Goal: Information Seeking & Learning: Find specific fact

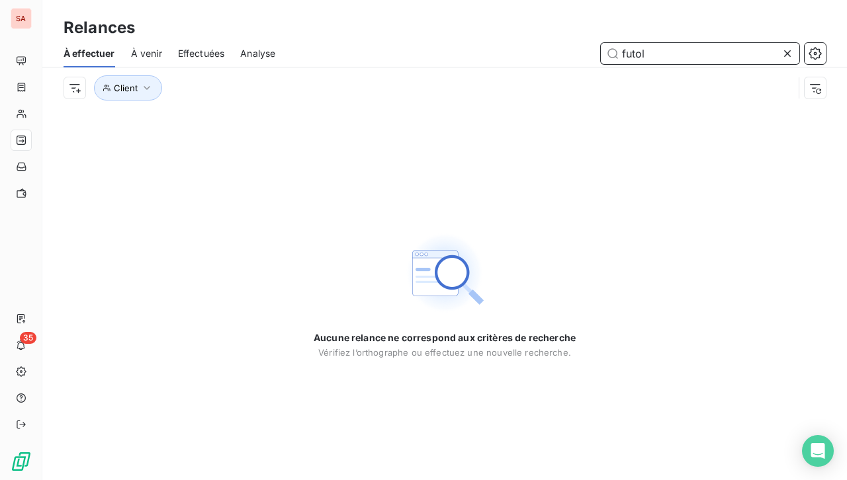
click at [657, 53] on input "futol" at bounding box center [700, 53] width 199 height 21
drag, startPoint x: 658, startPoint y: 53, endPoint x: 610, endPoint y: 57, distance: 47.8
click at [610, 57] on input "futol" at bounding box center [700, 53] width 199 height 21
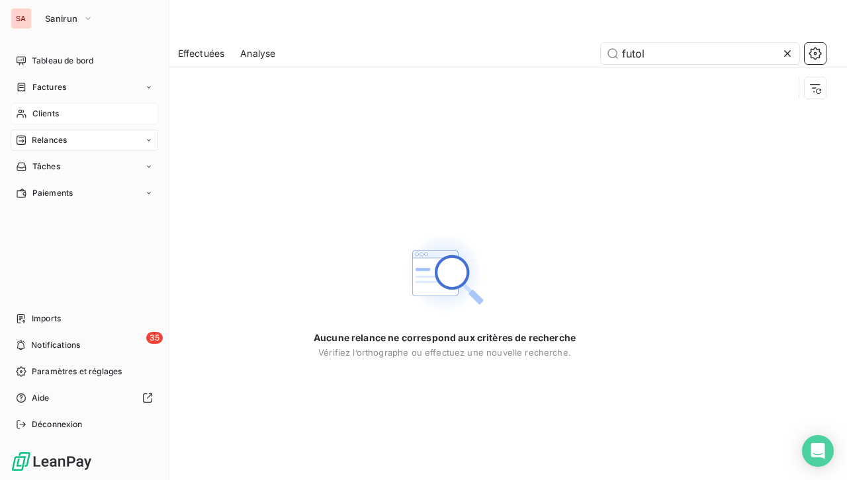
click at [30, 112] on div "Clients" at bounding box center [85, 113] width 148 height 21
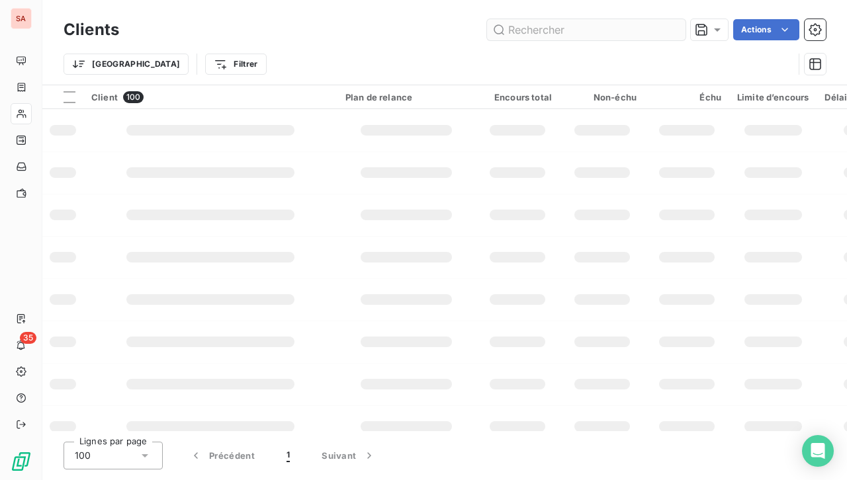
click at [547, 30] on input "text" at bounding box center [586, 29] width 199 height 21
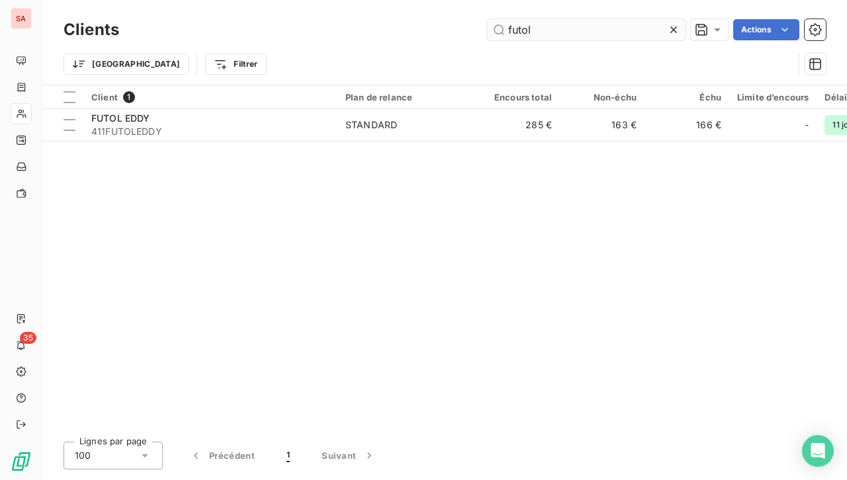
type input "futol"
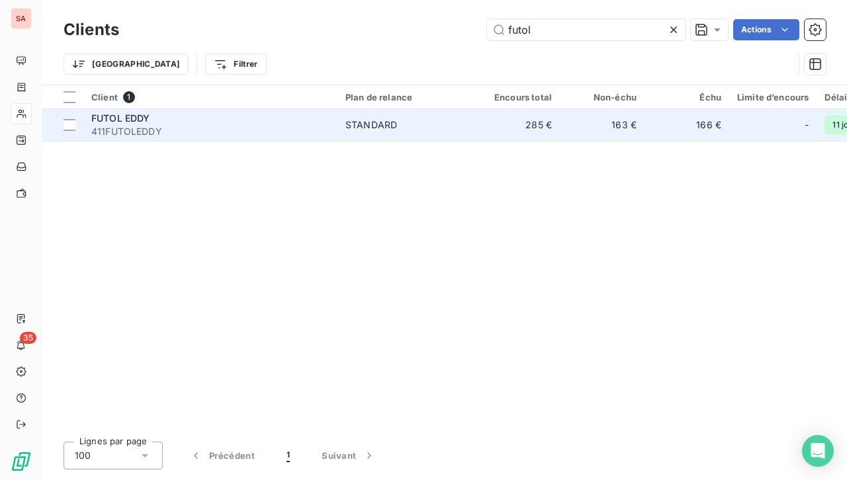
click at [385, 124] on div "STANDARD" at bounding box center [371, 124] width 52 height 13
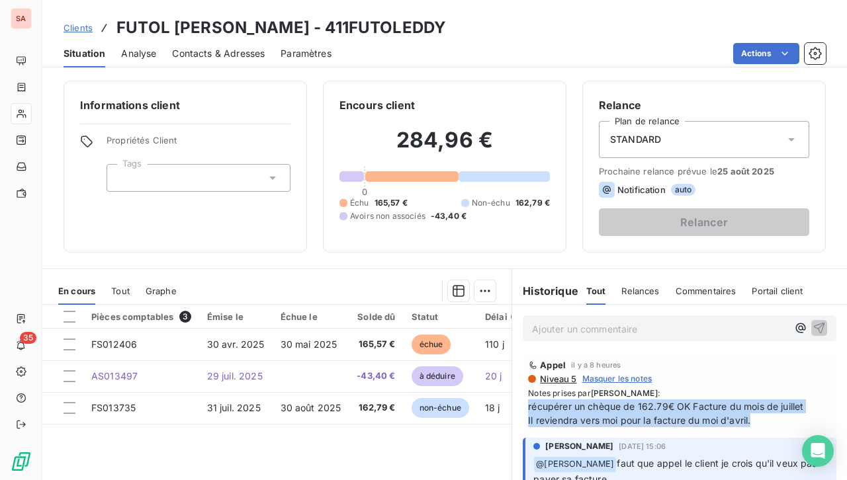
drag, startPoint x: 759, startPoint y: 424, endPoint x: 521, endPoint y: 408, distance: 238.8
click at [523, 408] on div "Appel il y a 8 heures Niveau 5 Masquer les notes Notes prises par [PERSON_NAME]…" at bounding box center [680, 394] width 314 height 78
copy span "récupérer un chèque de 162.79€ OK Facture du mois de juillet Il reviendra vers …"
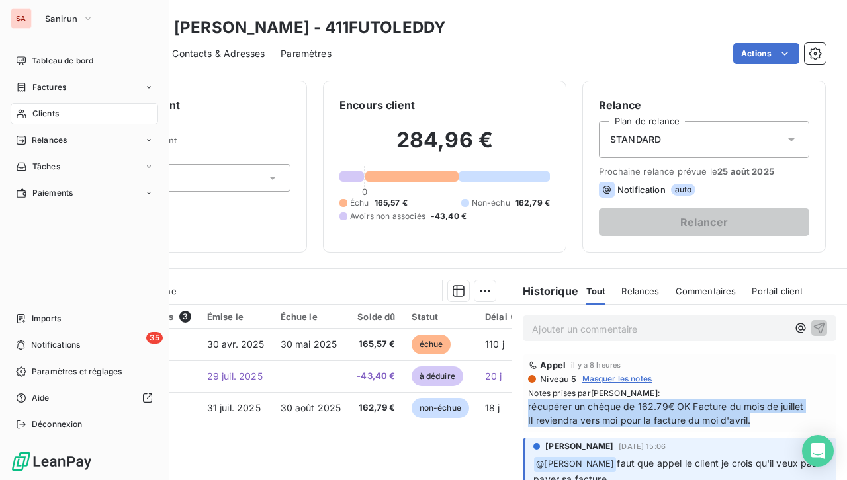
click at [50, 117] on span "Clients" at bounding box center [45, 114] width 26 height 12
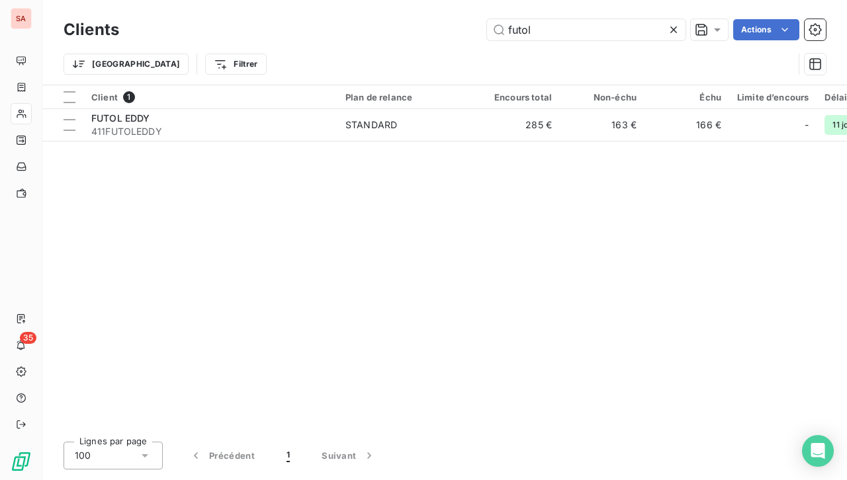
drag, startPoint x: 537, startPoint y: 33, endPoint x: 473, endPoint y: 34, distance: 64.2
click at [473, 34] on div "futol Actions" at bounding box center [480, 29] width 691 height 21
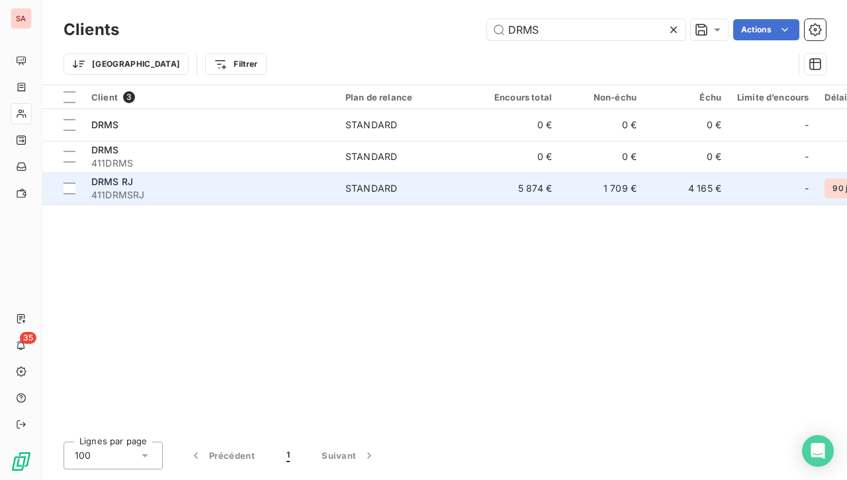
type input "DRMS"
click at [434, 187] on span "STANDARD" at bounding box center [406, 188] width 122 height 13
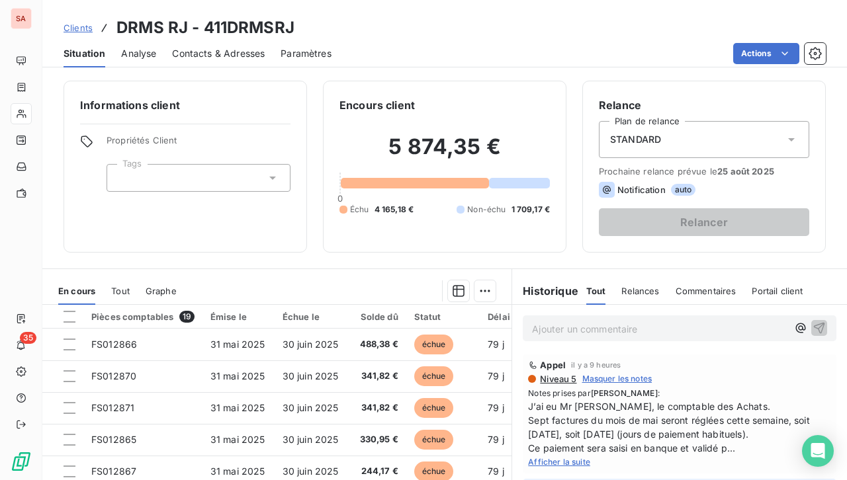
click at [576, 458] on span "Afficher la suite" at bounding box center [559, 462] width 62 height 10
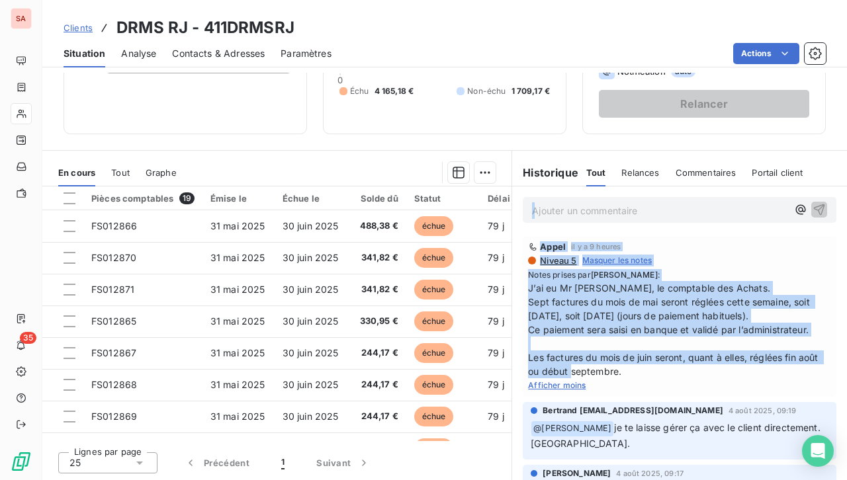
drag, startPoint x: 668, startPoint y: 425, endPoint x: 548, endPoint y: 275, distance: 191.6
click at [548, 275] on div "Notes prises par [PERSON_NAME] : J’ai eu Mr [PERSON_NAME], le comptable des Ach…" at bounding box center [679, 330] width 303 height 122
click at [651, 366] on span "J’ai eu Mr [PERSON_NAME], le comptable des Achats. Sept factures du mois de mai…" at bounding box center [679, 329] width 303 height 97
drag, startPoint x: 645, startPoint y: 373, endPoint x: 516, endPoint y: 289, distance: 154.0
click at [516, 289] on div "Appel il y a 9 heures Niveau 5 Masquer les notes Notes prises par [PERSON_NAME]…" at bounding box center [679, 317] width 335 height 166
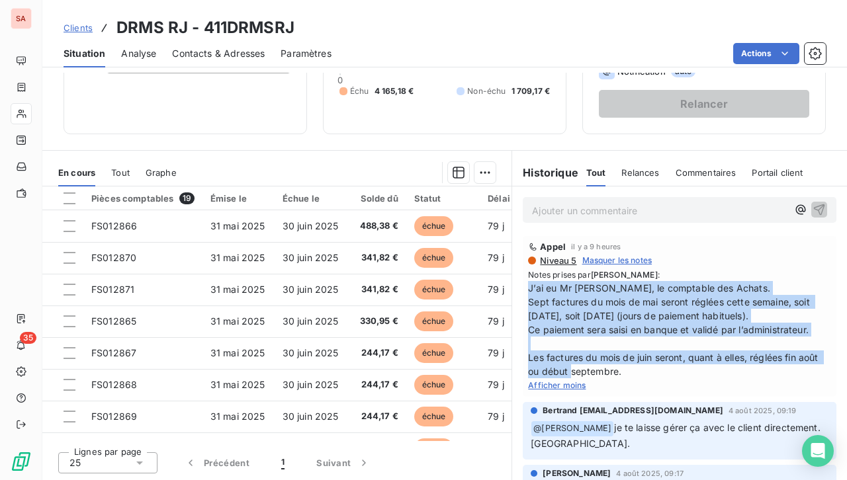
copy span "J’ai eu Mr [PERSON_NAME], le comptable des Achats. Sept factures du mois de mai…"
